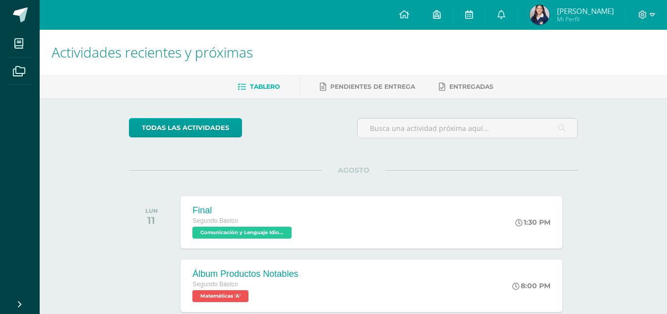
click at [354, 173] on span "AGOSTO" at bounding box center [353, 170] width 63 height 9
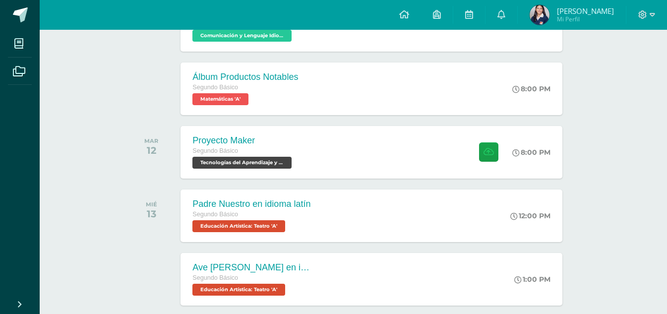
scroll to position [197, 0]
click at [366, 149] on div "Proyecto Maker Segundo Básico Tecnologías del Aprendizaje y la Comunicación 'A'…" at bounding box center [371, 151] width 385 height 53
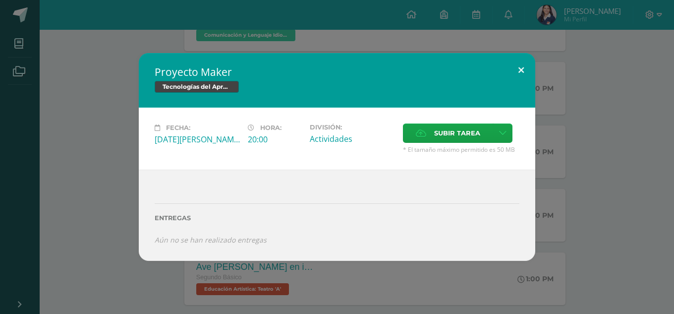
click at [520, 72] on button at bounding box center [521, 70] width 28 height 34
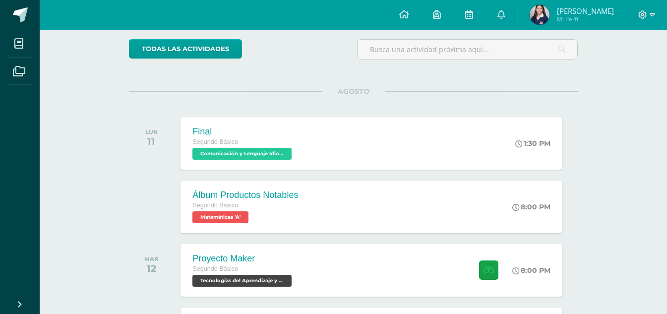
scroll to position [0, 0]
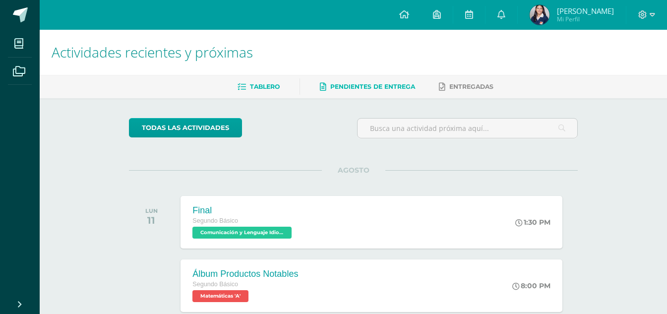
click at [382, 87] on span "Pendientes de entrega" at bounding box center [372, 86] width 85 height 7
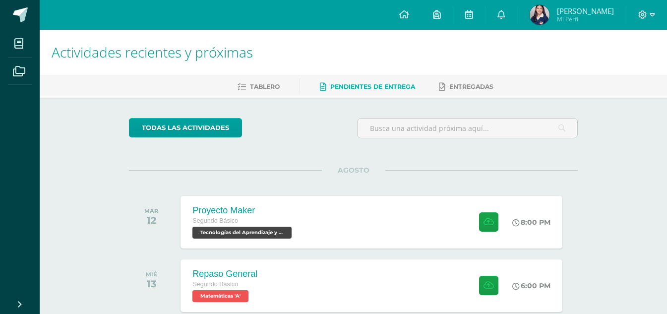
click at [95, 116] on div "Actividades recientes y próximas Tablero Pendientes de entrega Entregadas todas…" at bounding box center [353, 199] width 627 height 339
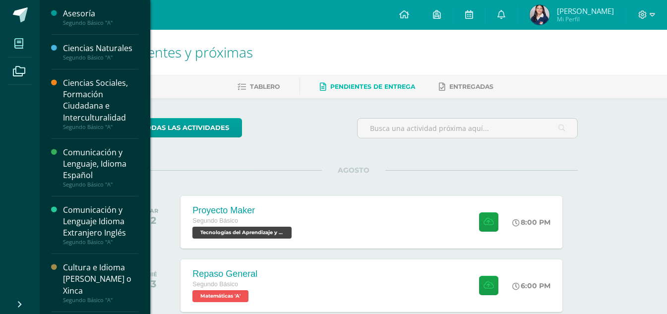
click at [25, 45] on span at bounding box center [19, 43] width 22 height 22
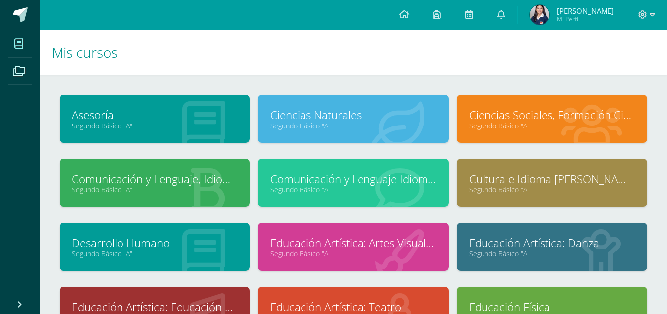
click at [566, 111] on link "Ciencias Sociales, Formación Ciudadana e Interculturalidad" at bounding box center [552, 114] width 166 height 15
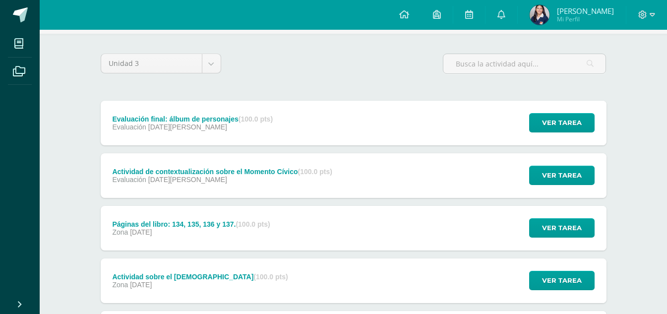
scroll to position [65, 0]
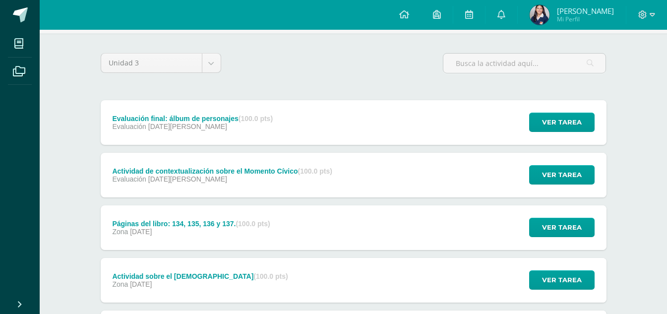
click at [557, 139] on div "Ver tarea" at bounding box center [560, 122] width 92 height 45
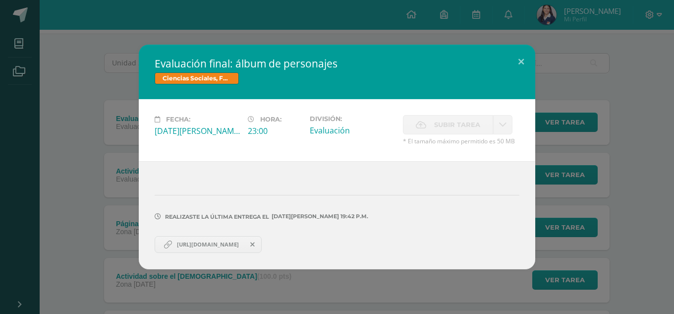
click at [235, 241] on span "https://www.canva.com/design/DAGt16VcK-Y/akwfc9ntwRwUfPuP49B_7Q/edit?utm_conten…" at bounding box center [208, 245] width 72 height 8
click at [521, 62] on button at bounding box center [521, 62] width 28 height 34
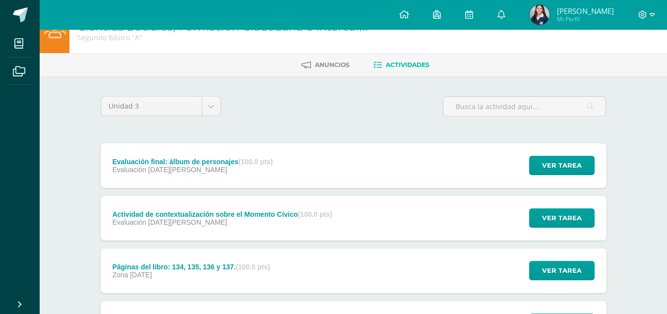
scroll to position [0, 0]
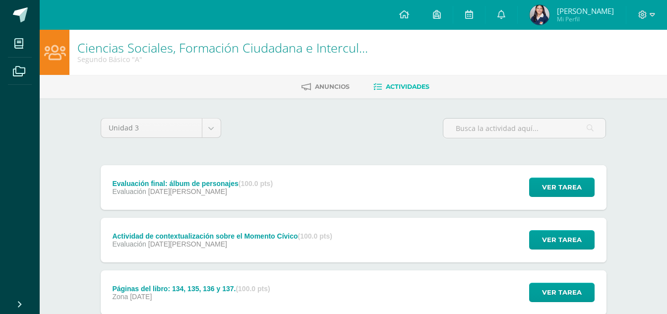
click at [582, 12] on span "[PERSON_NAME]" at bounding box center [585, 11] width 57 height 10
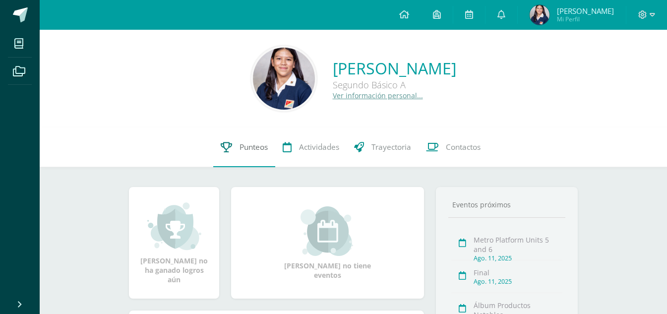
click at [270, 143] on link "Punteos" at bounding box center [244, 147] width 62 height 40
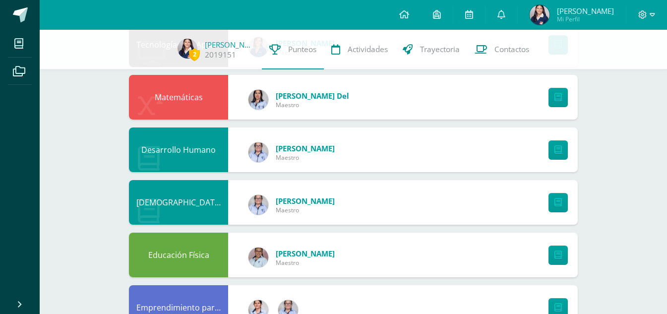
scroll to position [226, 0]
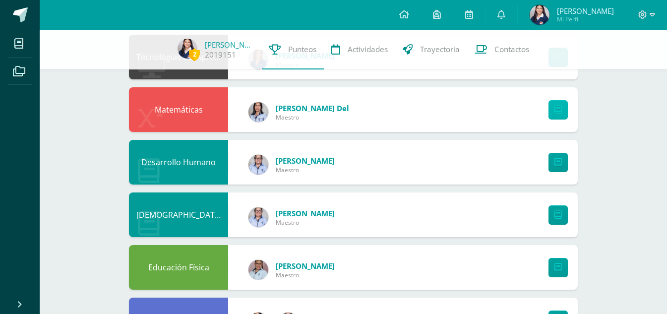
click at [556, 113] on icon at bounding box center [557, 110] width 7 height 8
click at [564, 109] on link at bounding box center [557, 109] width 19 height 19
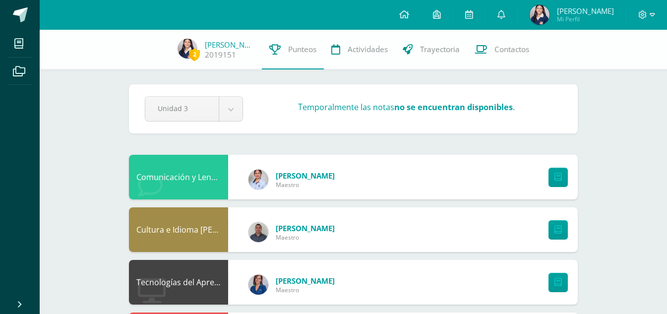
scroll to position [0, 0]
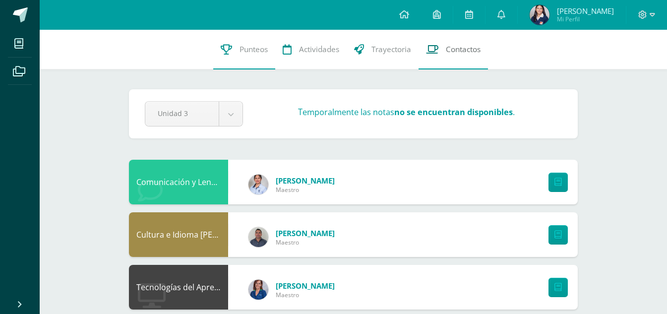
click at [470, 56] on link "Contactos" at bounding box center [453, 50] width 69 height 40
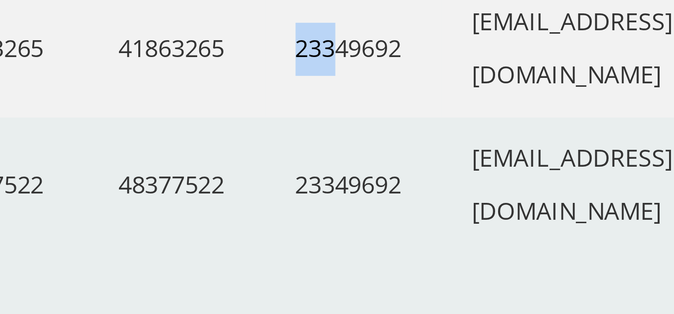
drag, startPoint x: 387, startPoint y: 121, endPoint x: 397, endPoint y: 121, distance: 9.9
click at [397, 121] on td "23349692" at bounding box center [400, 125] width 46 height 36
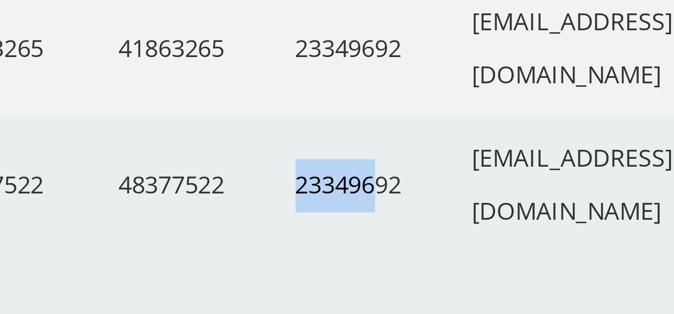
drag, startPoint x: 387, startPoint y: 142, endPoint x: 410, endPoint y: 143, distance: 22.3
click at [410, 143] on td "23349692" at bounding box center [400, 161] width 46 height 36
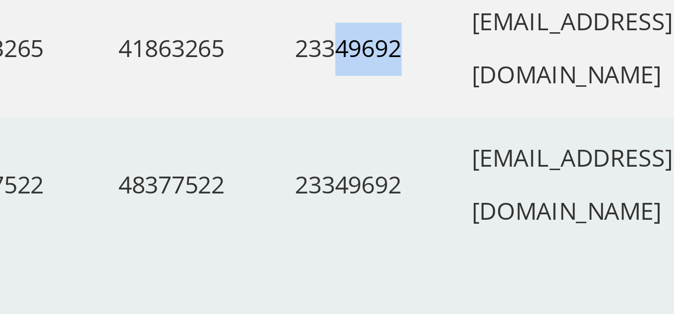
drag, startPoint x: 400, startPoint y: 119, endPoint x: 419, endPoint y: 121, distance: 18.9
click at [419, 121] on td "23349692" at bounding box center [400, 125] width 46 height 36
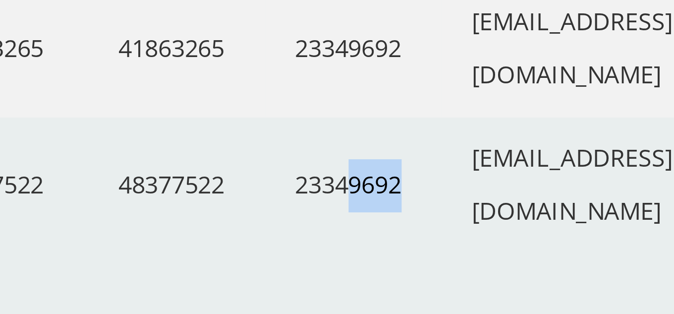
drag, startPoint x: 402, startPoint y: 143, endPoint x: 419, endPoint y: 142, distance: 16.9
click at [419, 143] on td "23349692" at bounding box center [400, 161] width 46 height 36
click at [422, 150] on td "23349692" at bounding box center [400, 161] width 46 height 36
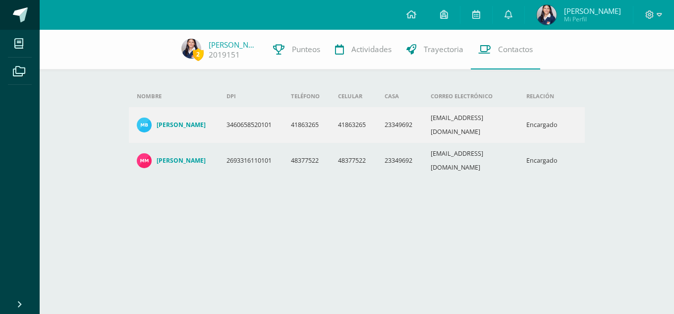
click at [28, 6] on link at bounding box center [20, 15] width 40 height 30
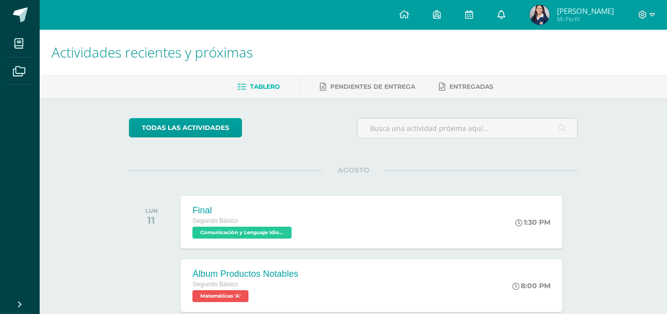
scroll to position [0, 0]
